Goal: Information Seeking & Learning: Learn about a topic

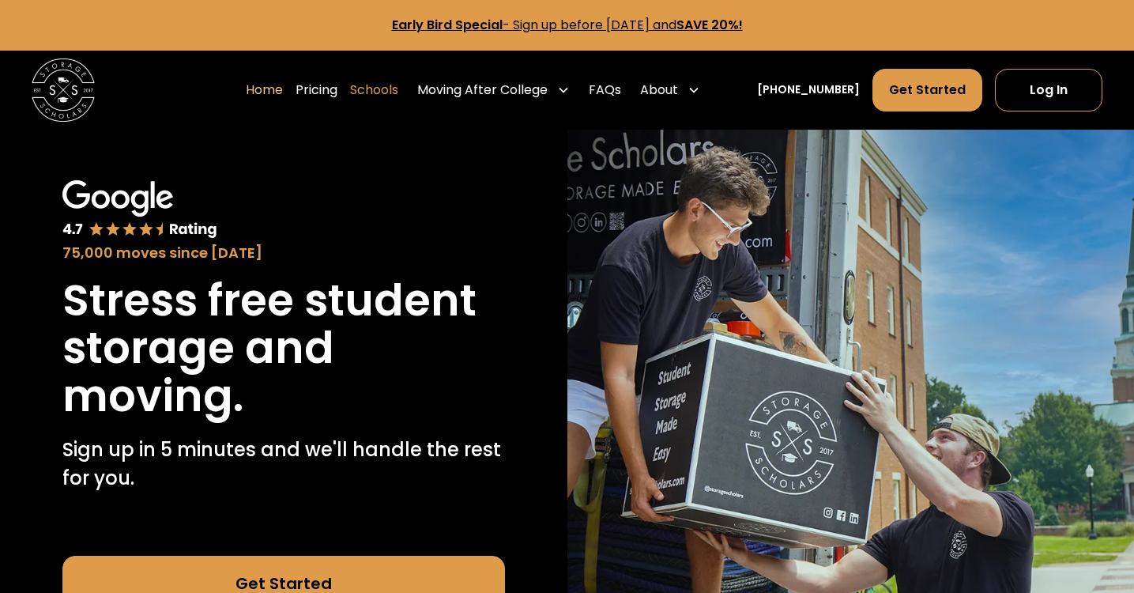
click at [394, 92] on link "Schools" at bounding box center [374, 90] width 48 height 44
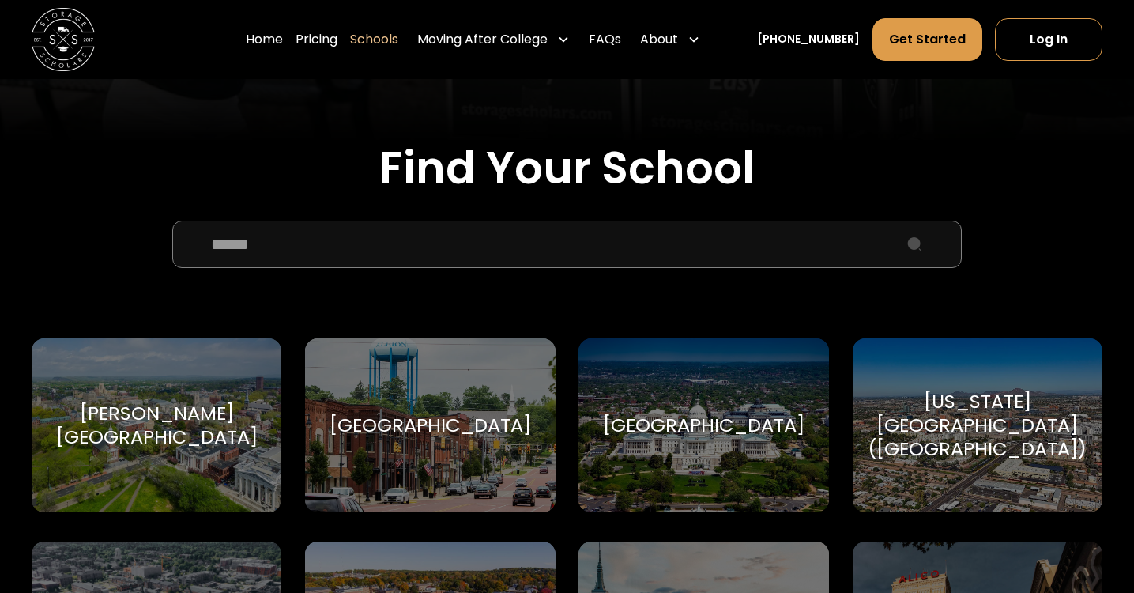
scroll to position [492, 0]
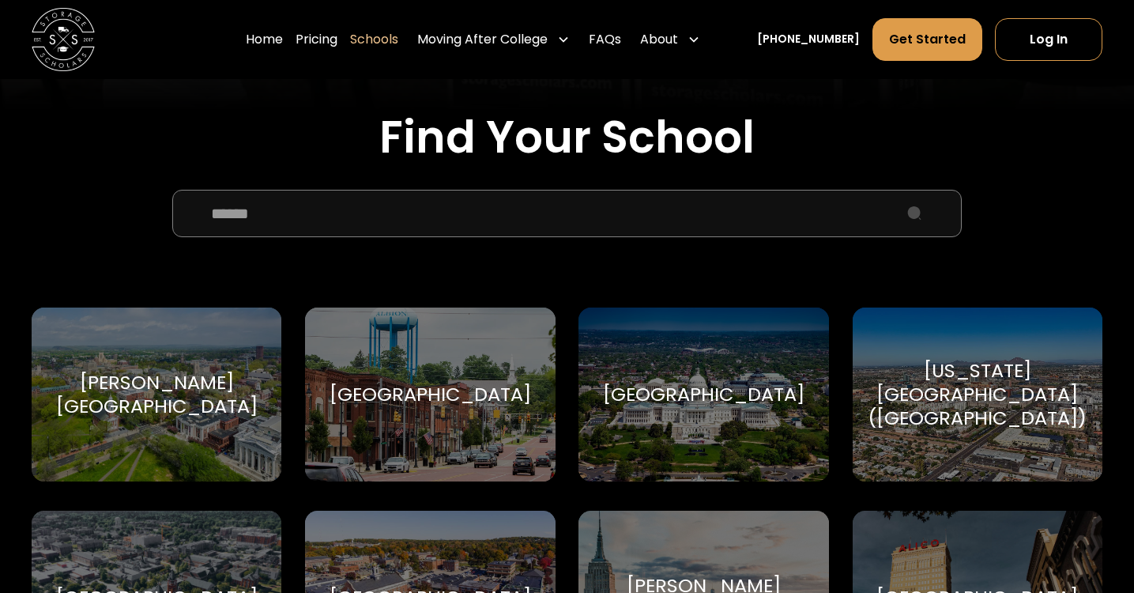
click at [380, 215] on input "School Select Form" at bounding box center [567, 213] width 790 height 47
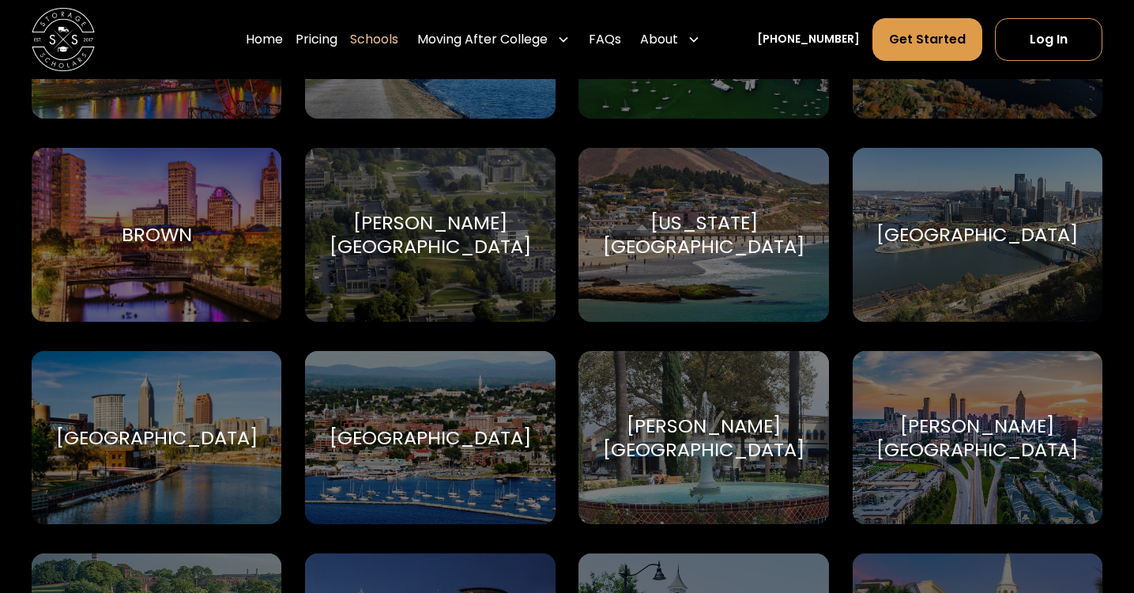
scroll to position [1265, 0]
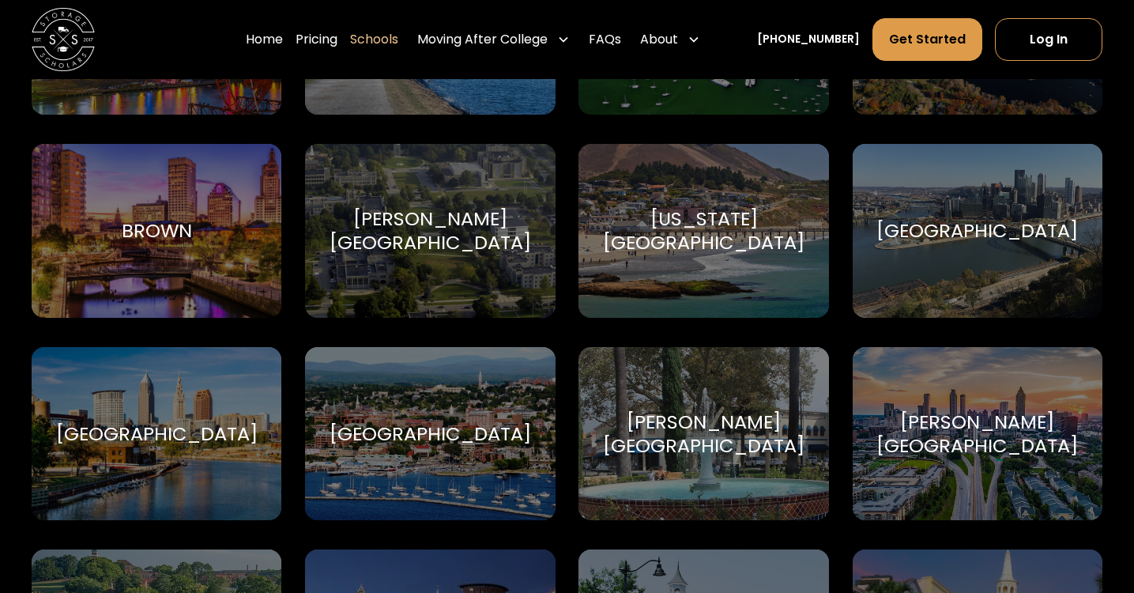
click at [617, 254] on div "[US_STATE][GEOGRAPHIC_DATA]" at bounding box center [704, 230] width 212 height 47
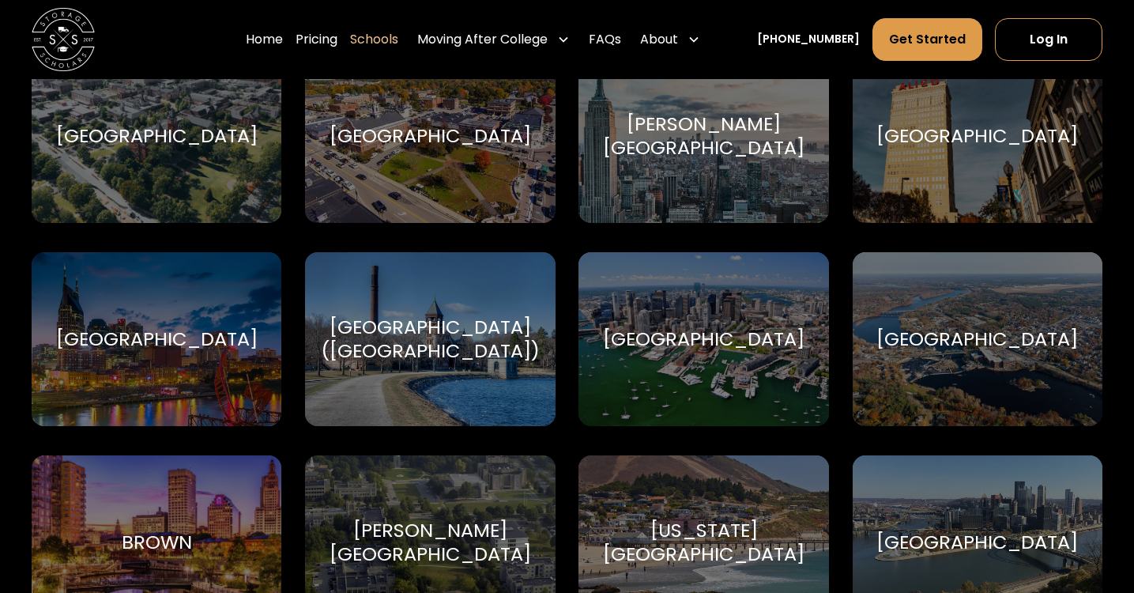
scroll to position [926, 0]
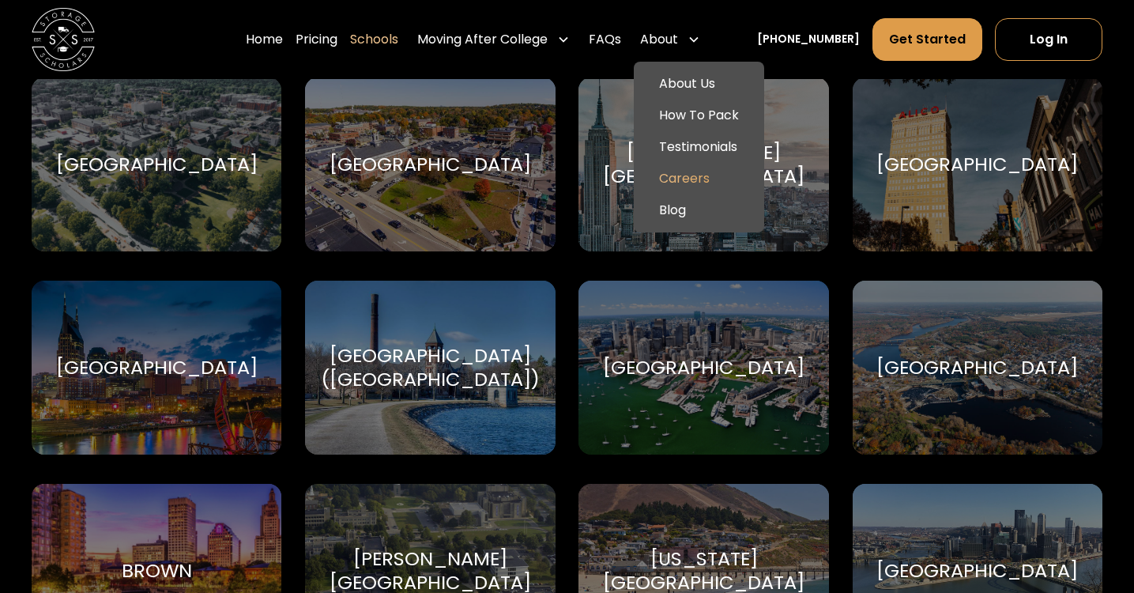
click at [703, 173] on link "Careers" at bounding box center [699, 179] width 118 height 32
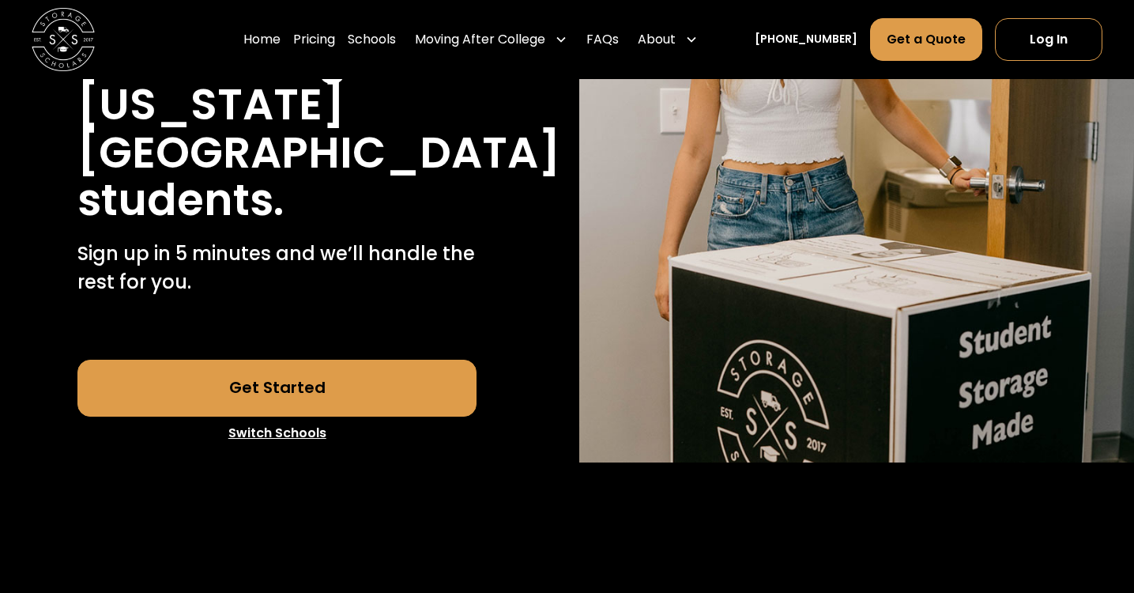
scroll to position [331, 0]
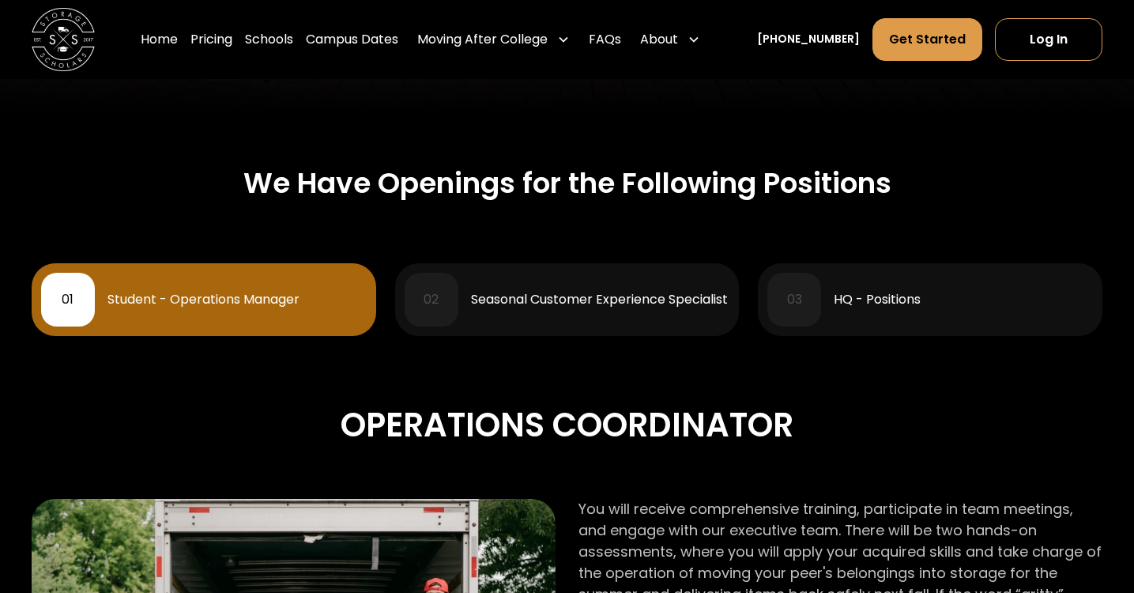
scroll to position [677, 0]
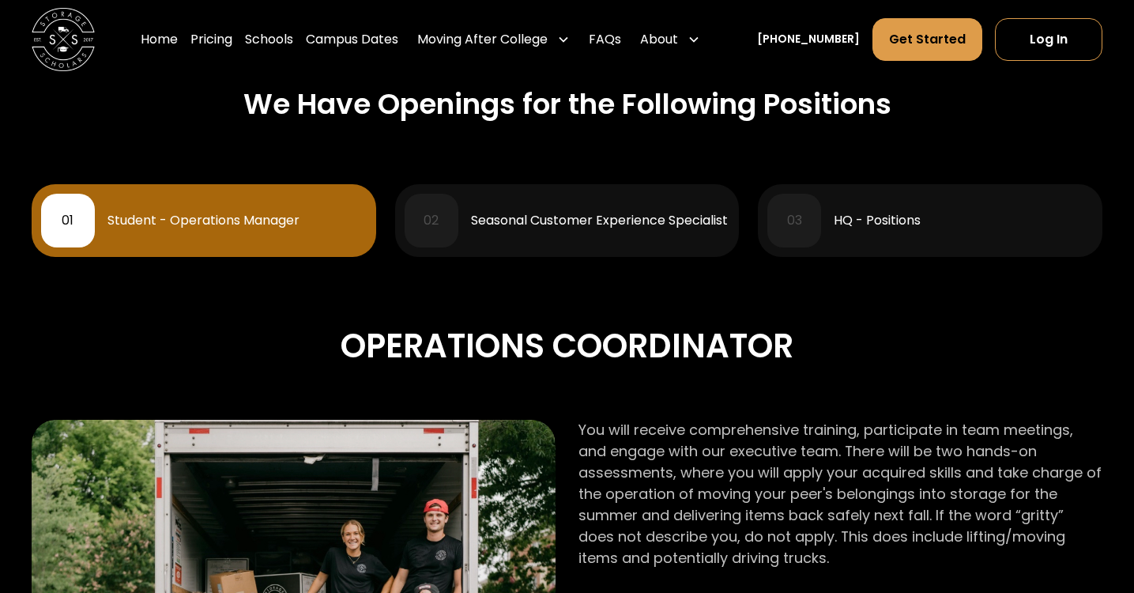
click at [171, 215] on div "Student - Operations Manager" at bounding box center [203, 220] width 192 height 13
click at [193, 223] on div "Student - Operations Manager" at bounding box center [203, 220] width 192 height 13
click at [62, 214] on div "01" at bounding box center [68, 220] width 12 height 13
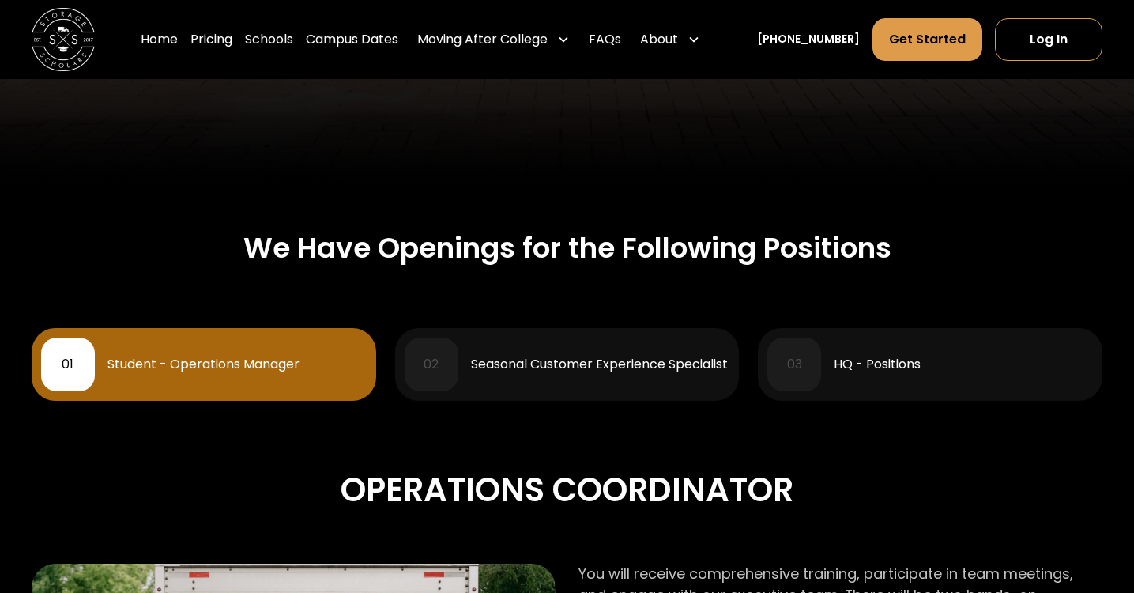
scroll to position [447, 0]
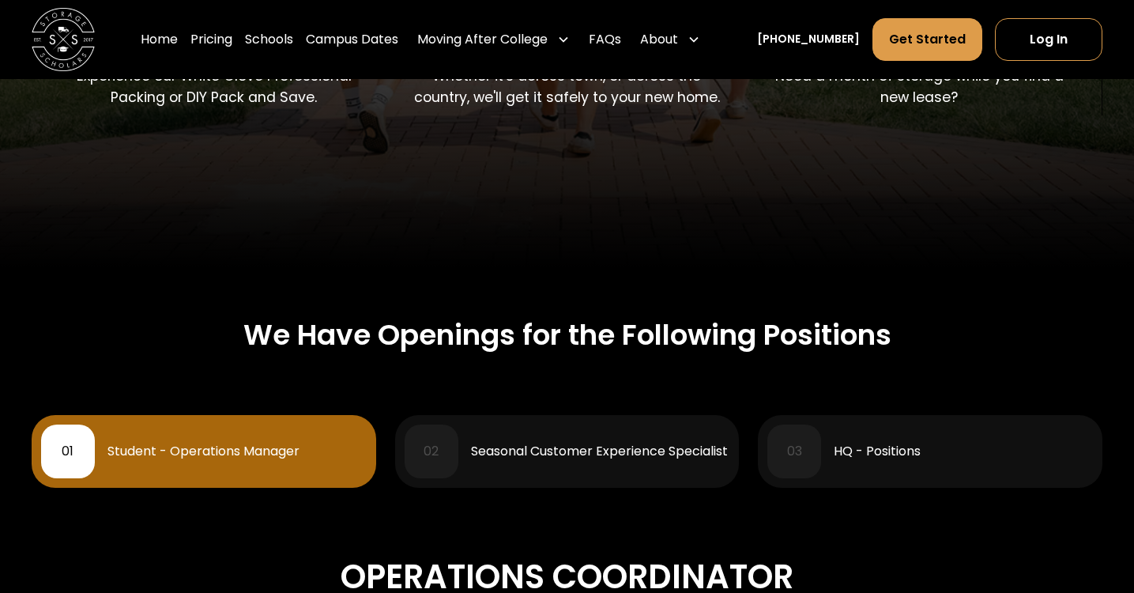
click at [485, 457] on div "Seasonal Customer Experience Specialist" at bounding box center [599, 451] width 257 height 13
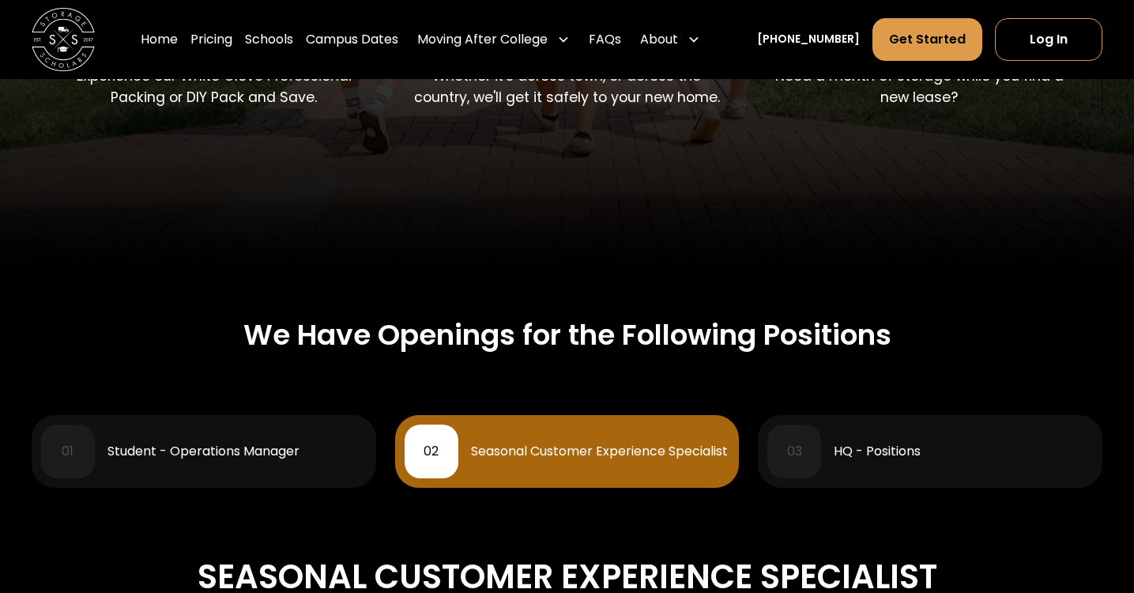
click at [228, 462] on div "01 Student - Operations Manager" at bounding box center [204, 451] width 326 height 54
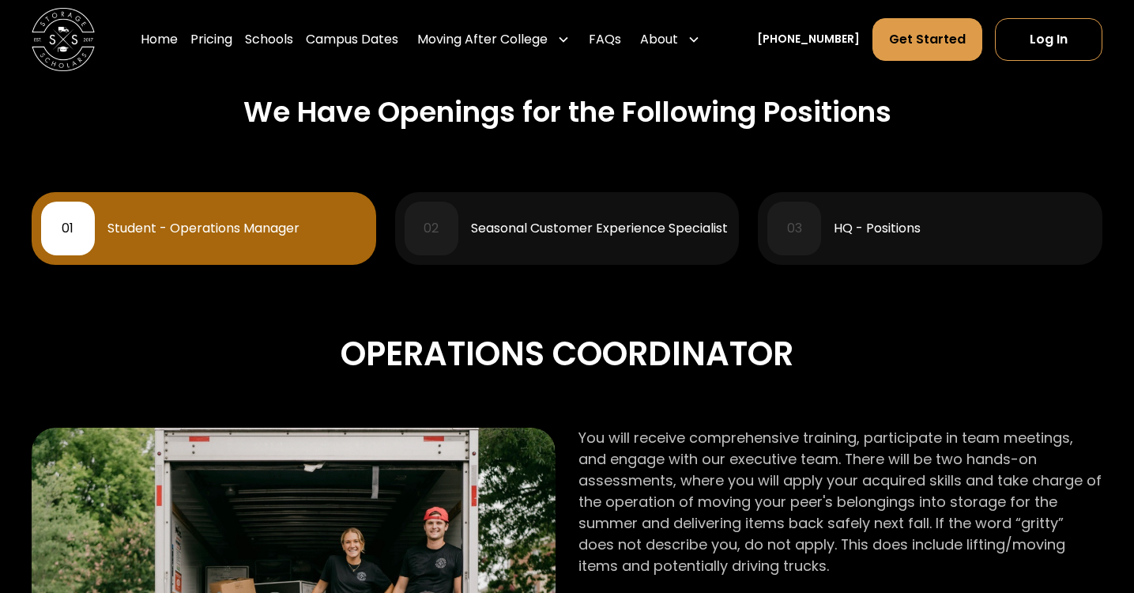
scroll to position [659, 0]
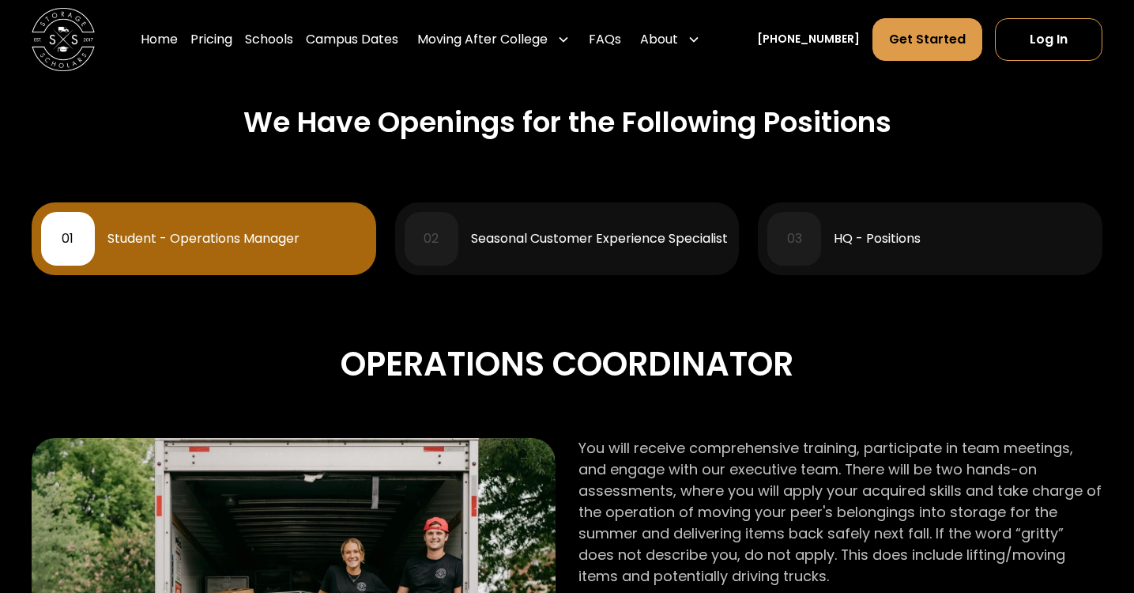
click at [677, 234] on div "Seasonal Customer Experience Specialist" at bounding box center [599, 238] width 257 height 13
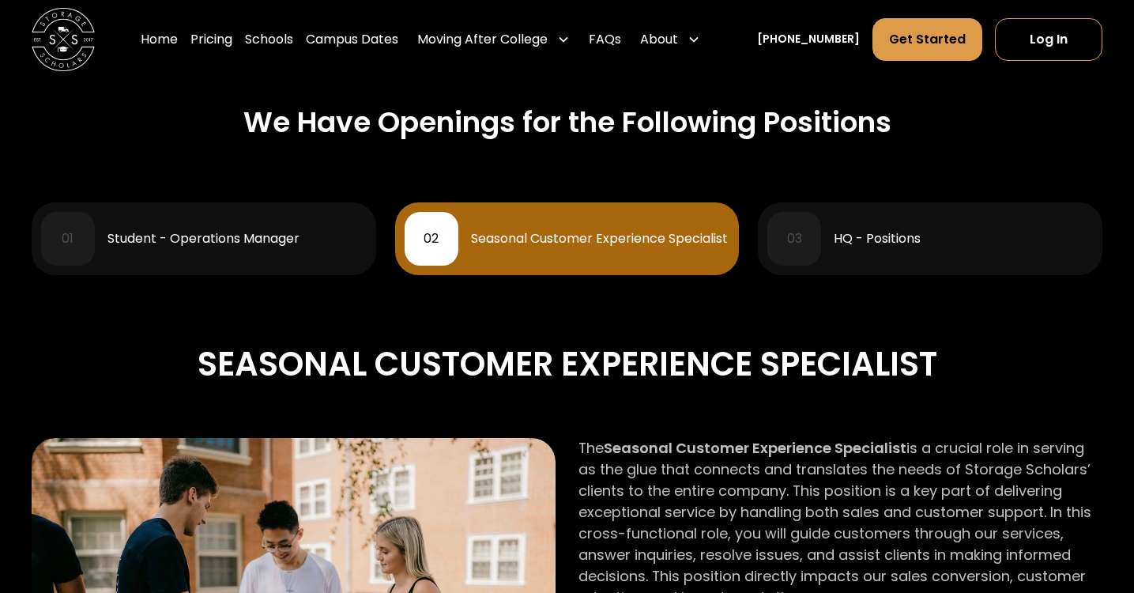
click at [864, 258] on div "03 HQ - Positions" at bounding box center [931, 239] width 326 height 54
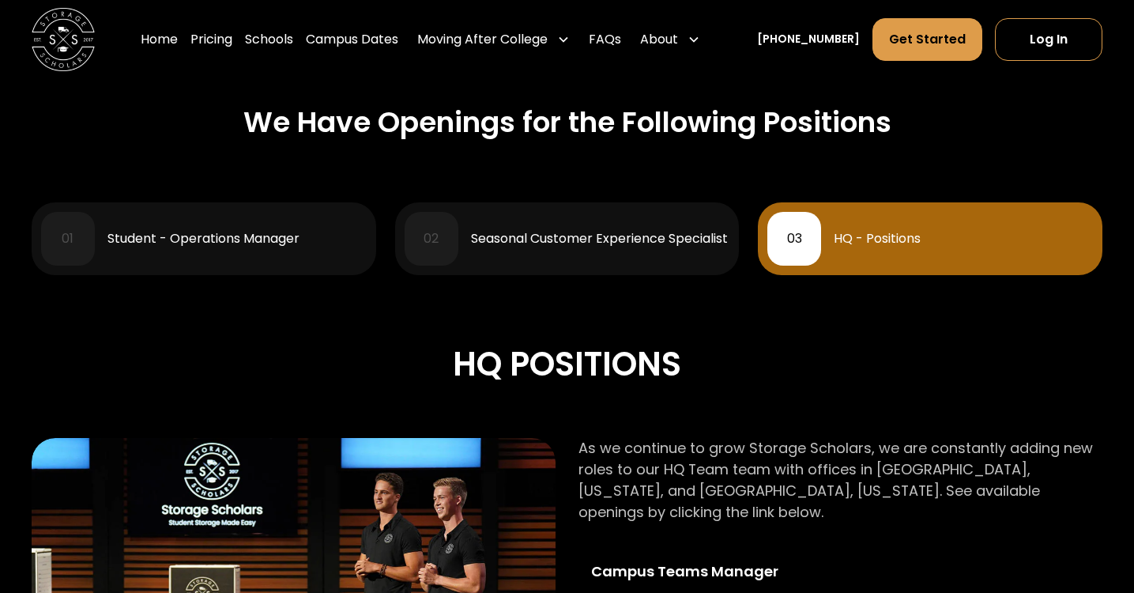
scroll to position [936, 0]
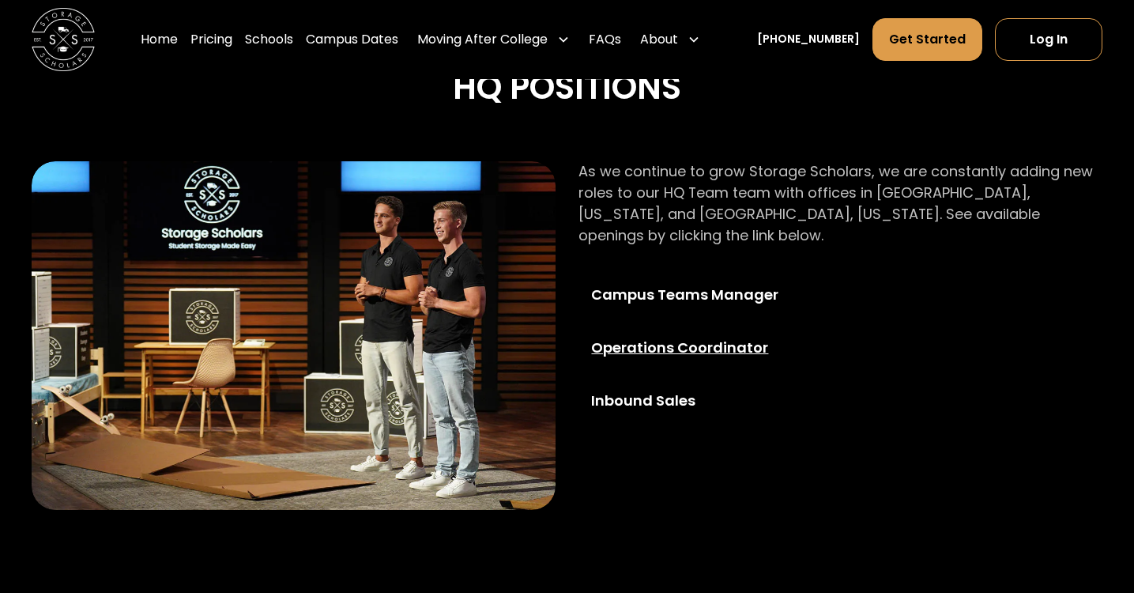
click at [689, 338] on div "Operations Coordinator" at bounding box center [705, 348] width 228 height 21
